Goal: Browse casually: Explore the website without a specific task or goal

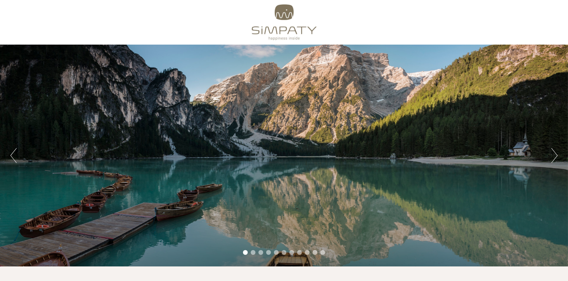
click at [554, 155] on button "Next" at bounding box center [555, 155] width 6 height 15
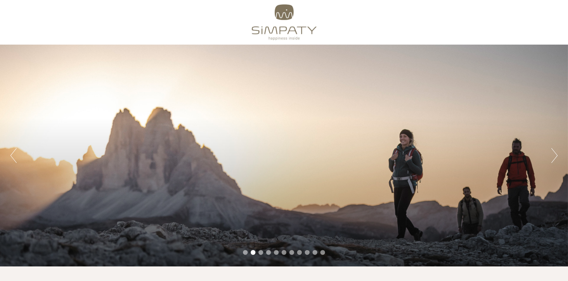
click at [554, 155] on button "Next" at bounding box center [555, 155] width 6 height 15
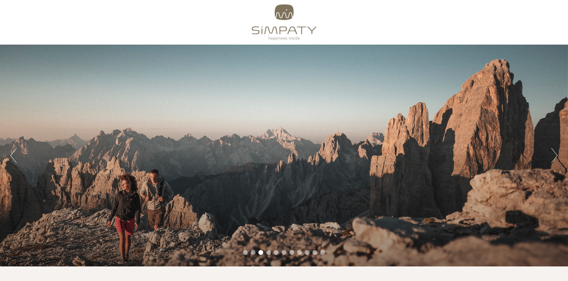
click at [554, 155] on button "Next" at bounding box center [555, 155] width 6 height 15
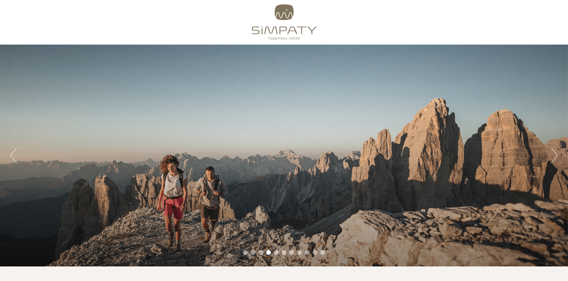
click at [554, 155] on button "Next" at bounding box center [555, 155] width 6 height 15
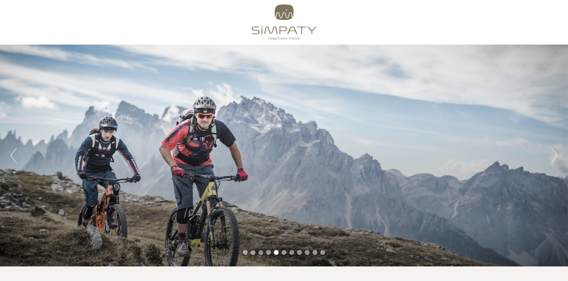
click at [554, 155] on button "Next" at bounding box center [555, 155] width 6 height 15
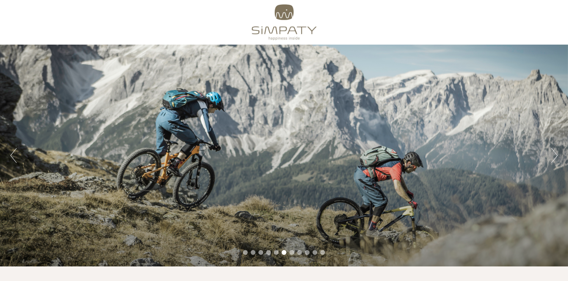
click at [554, 155] on button "Next" at bounding box center [555, 155] width 6 height 15
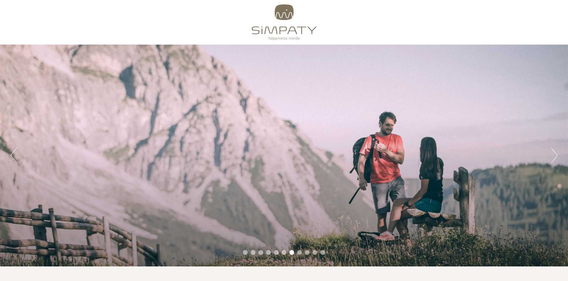
click at [554, 155] on button "Next" at bounding box center [555, 155] width 6 height 15
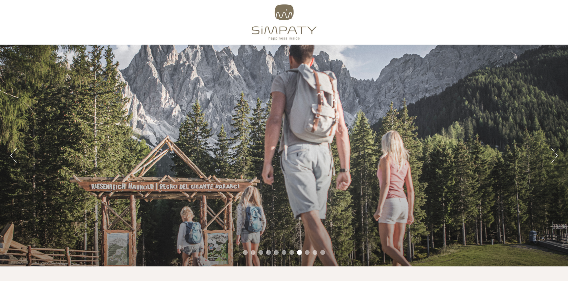
click at [554, 155] on button "Next" at bounding box center [555, 155] width 6 height 15
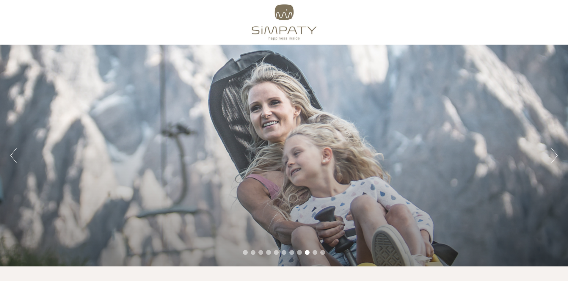
click at [12, 150] on button "Previous" at bounding box center [13, 155] width 6 height 15
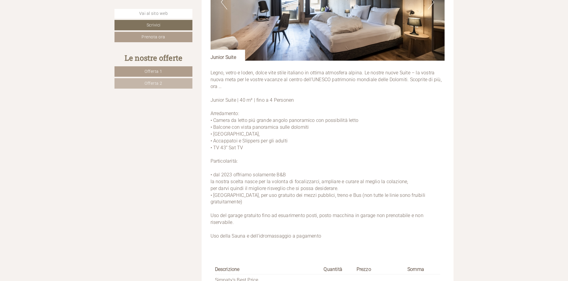
scroll to position [1339, 0]
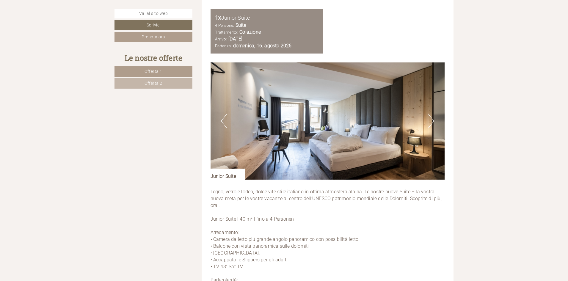
click at [431, 121] on button "Next" at bounding box center [431, 121] width 6 height 15
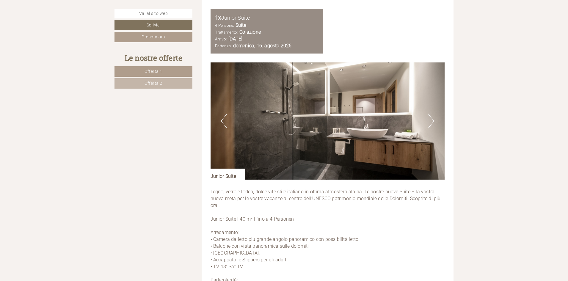
click at [431, 121] on button "Next" at bounding box center [431, 121] width 6 height 15
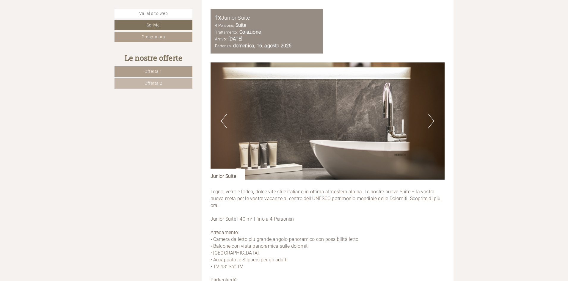
click at [431, 121] on button "Next" at bounding box center [431, 121] width 6 height 15
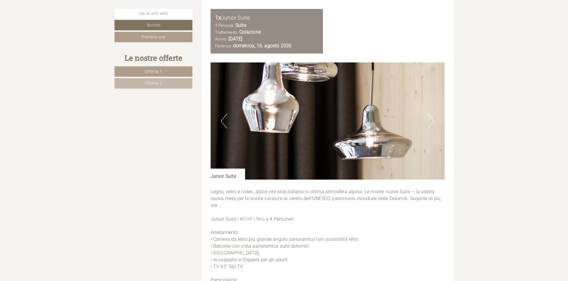
click at [431, 121] on button "Next" at bounding box center [431, 121] width 6 height 15
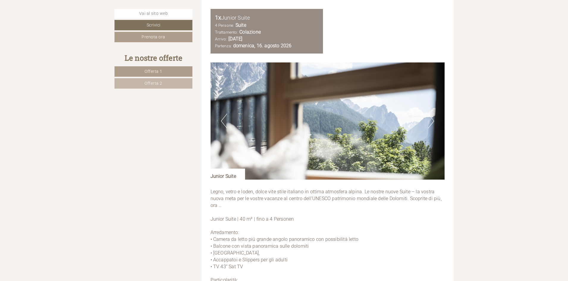
click at [431, 121] on button "Next" at bounding box center [431, 121] width 6 height 15
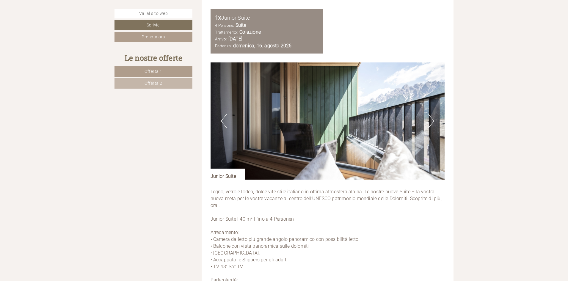
click at [431, 121] on button "Next" at bounding box center [431, 121] width 6 height 15
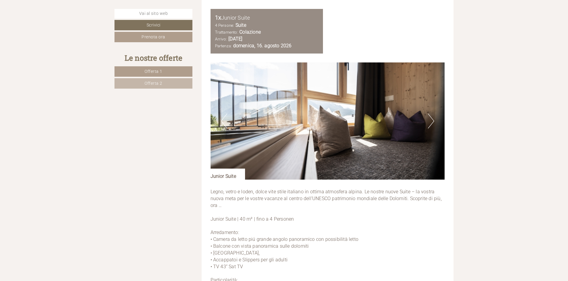
click at [431, 121] on button "Next" at bounding box center [431, 121] width 6 height 15
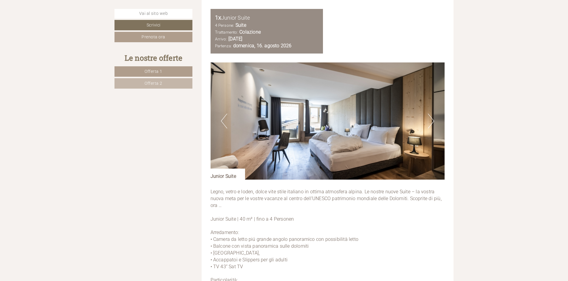
click at [431, 121] on button "Next" at bounding box center [431, 121] width 6 height 15
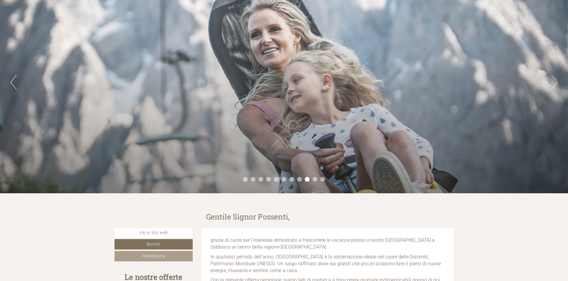
scroll to position [0, 0]
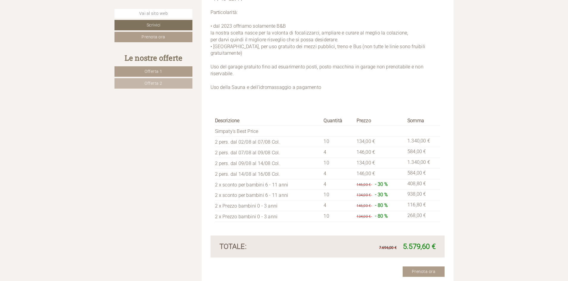
scroll to position [1756, 0]
